Goal: Task Accomplishment & Management: Use online tool/utility

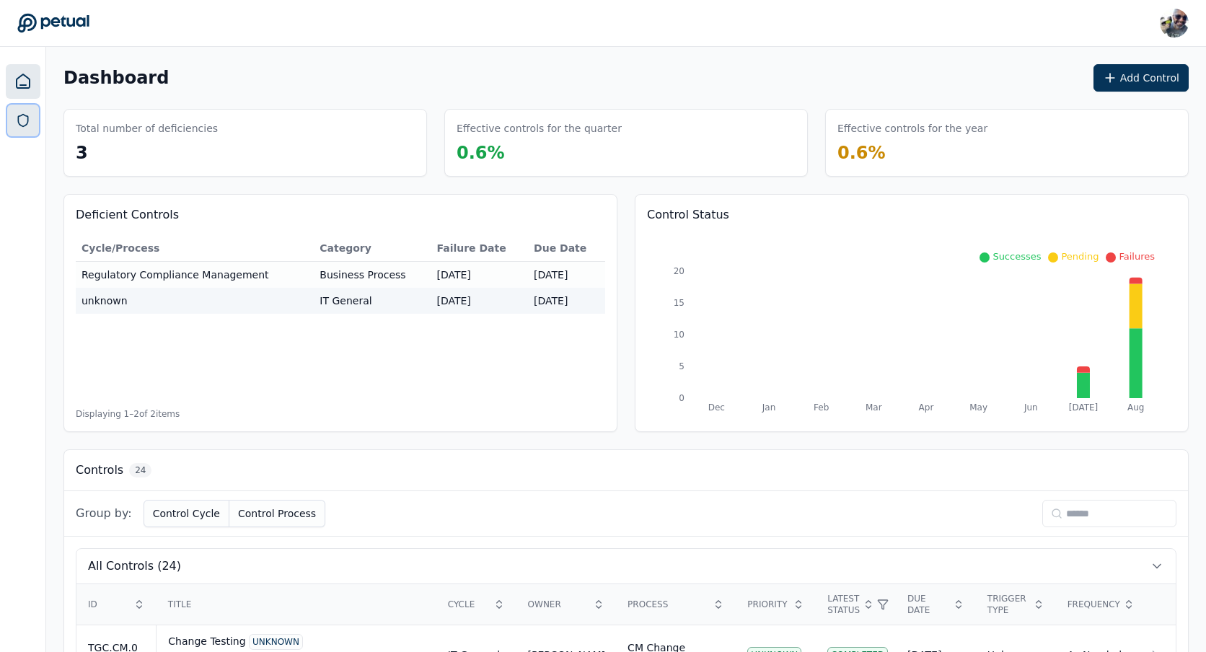
click at [28, 118] on icon at bounding box center [23, 120] width 14 height 14
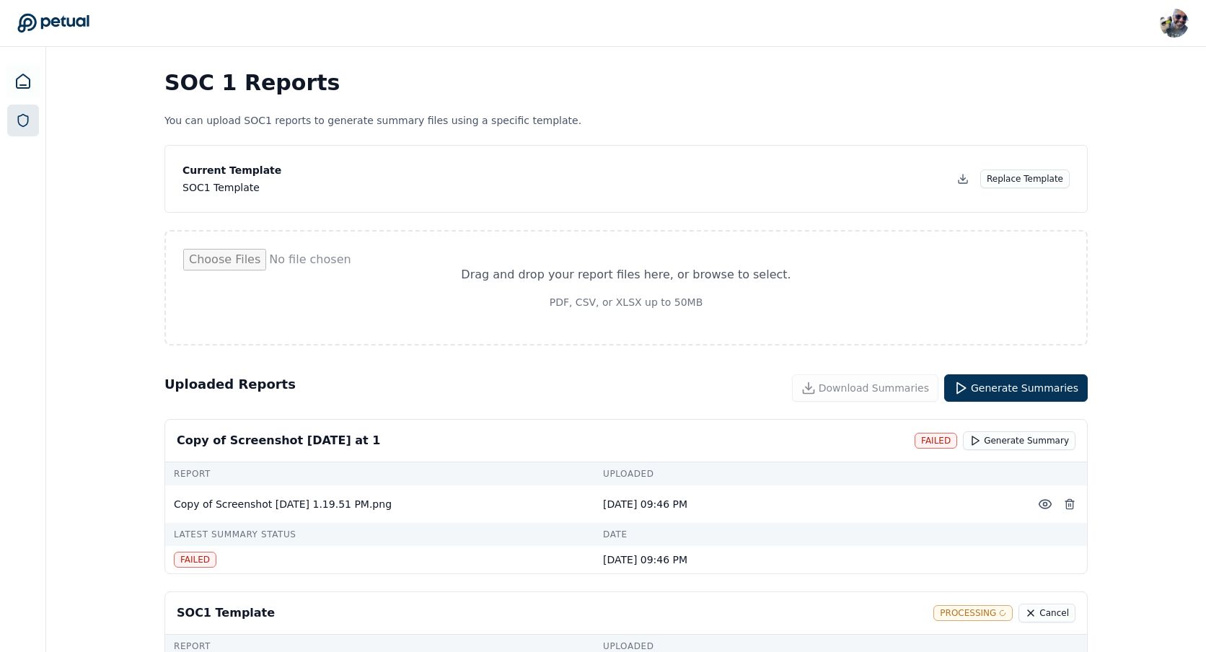
click at [571, 291] on input "file" at bounding box center [626, 288] width 886 height 78
type input "**********"
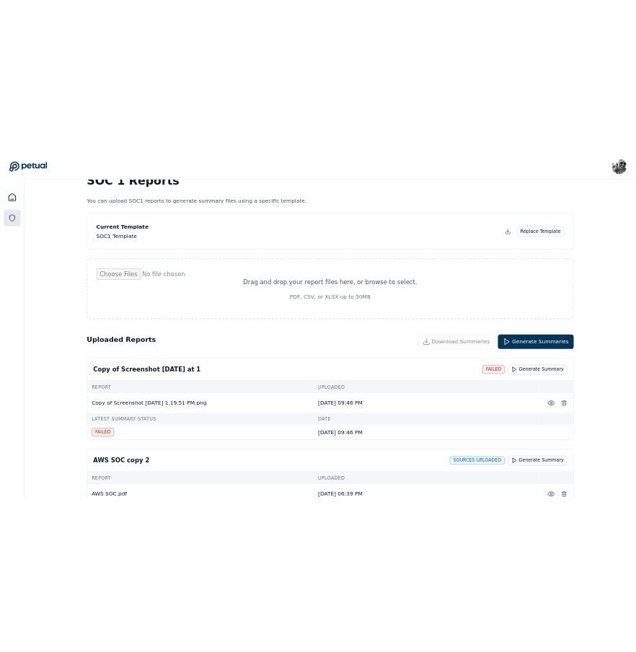
scroll to position [137, 0]
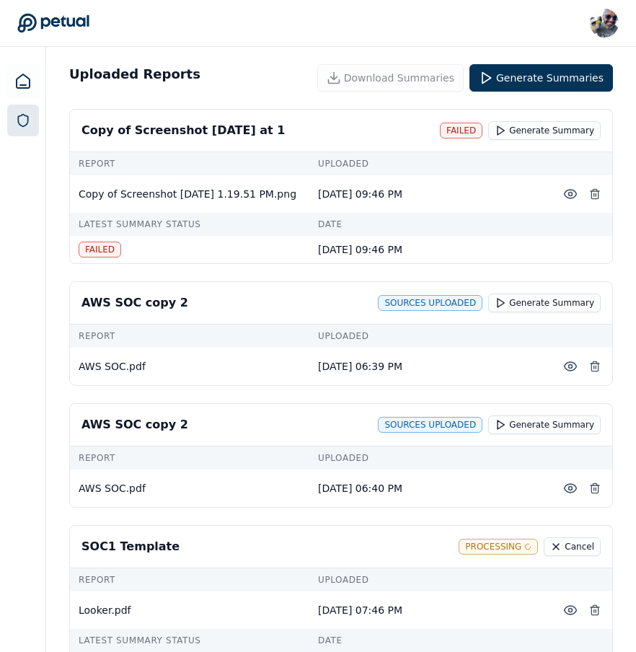
scroll to position [307, 0]
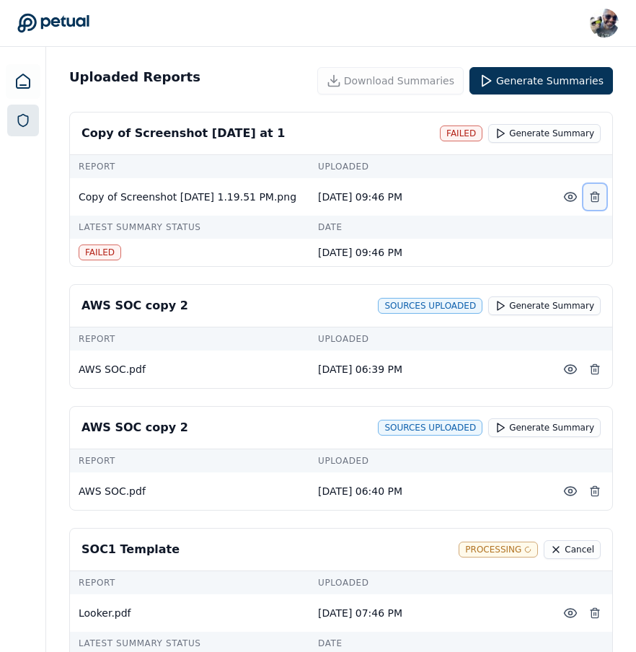
click at [596, 199] on line at bounding box center [596, 197] width 0 height 3
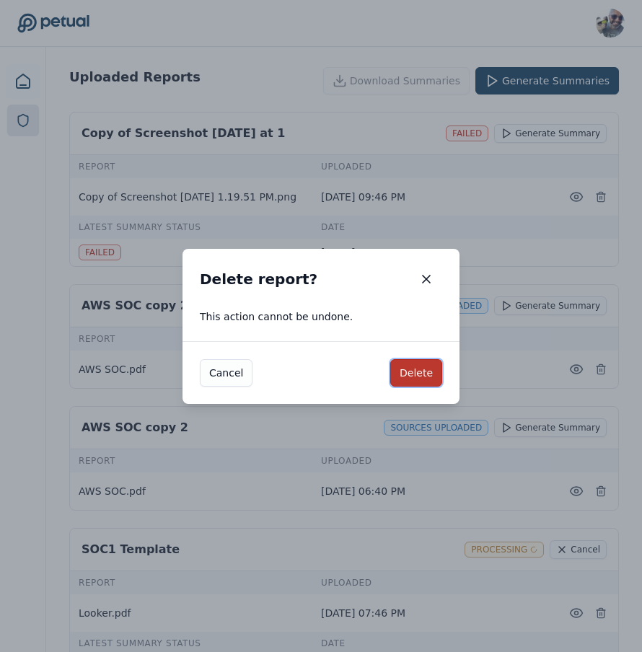
click at [409, 371] on button "Delete" at bounding box center [416, 372] width 52 height 27
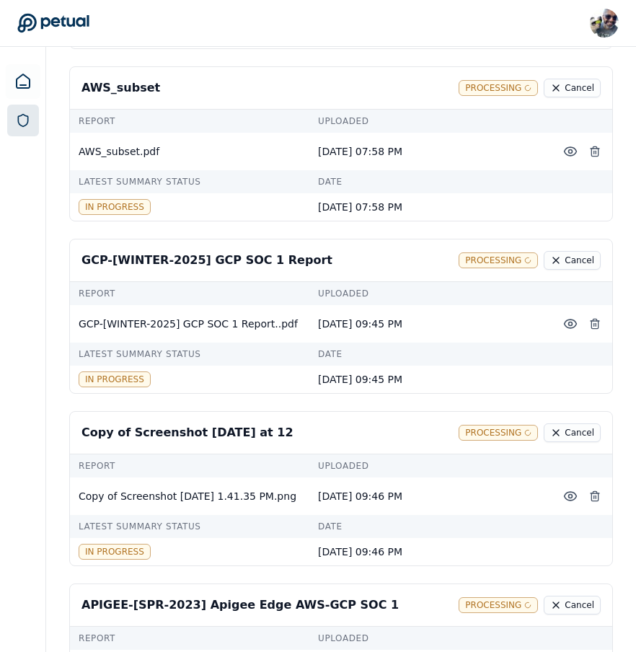
scroll to position [935, 0]
